Goal: Find contact information: Find contact information

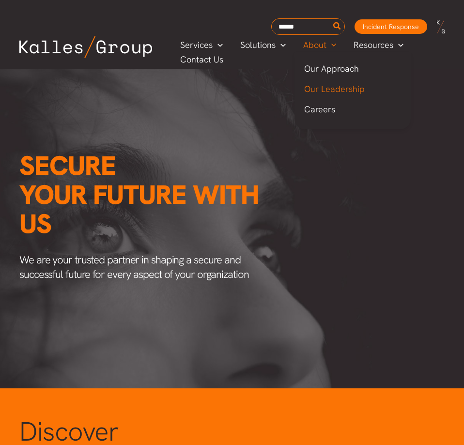
click at [328, 90] on span "Our Leadership" at bounding box center [334, 88] width 60 height 11
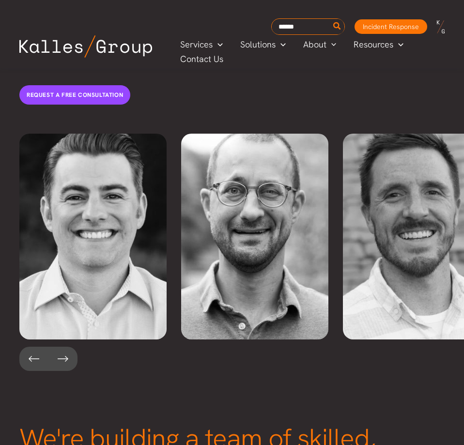
scroll to position [1790, 0]
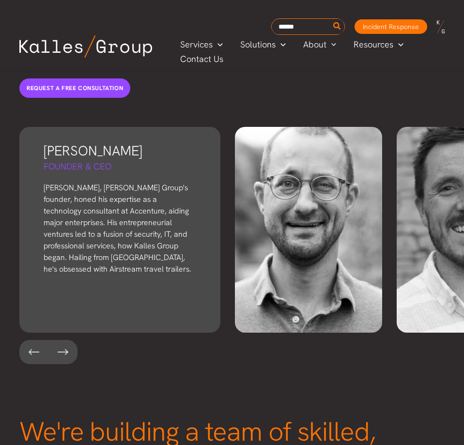
drag, startPoint x: 47, startPoint y: 111, endPoint x: 114, endPoint y: 111, distance: 66.8
click at [114, 141] on h3 "[PERSON_NAME]" at bounding box center [120, 150] width 152 height 19
click at [97, 160] on h5 "Founder & CEO" at bounding box center [120, 166] width 152 height 12
click at [97, 182] on p "[PERSON_NAME], [PERSON_NAME] Group's founder, honed his expertise as a technolo…" at bounding box center [120, 228] width 152 height 93
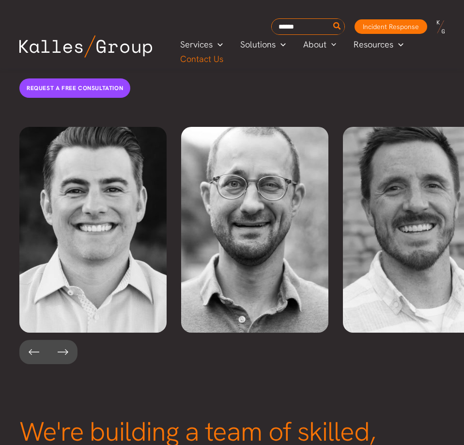
click at [204, 62] on span "Contact Us" at bounding box center [201, 59] width 43 height 15
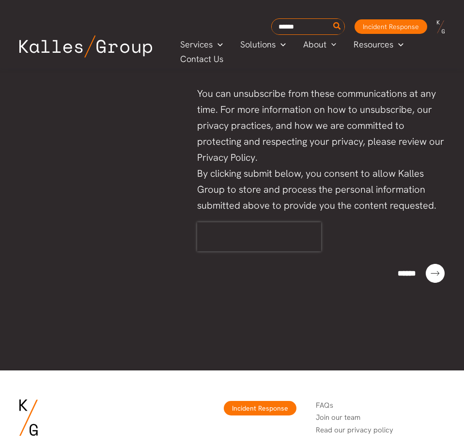
scroll to position [832, 0]
